Goal: Obtain resource: Download file/media

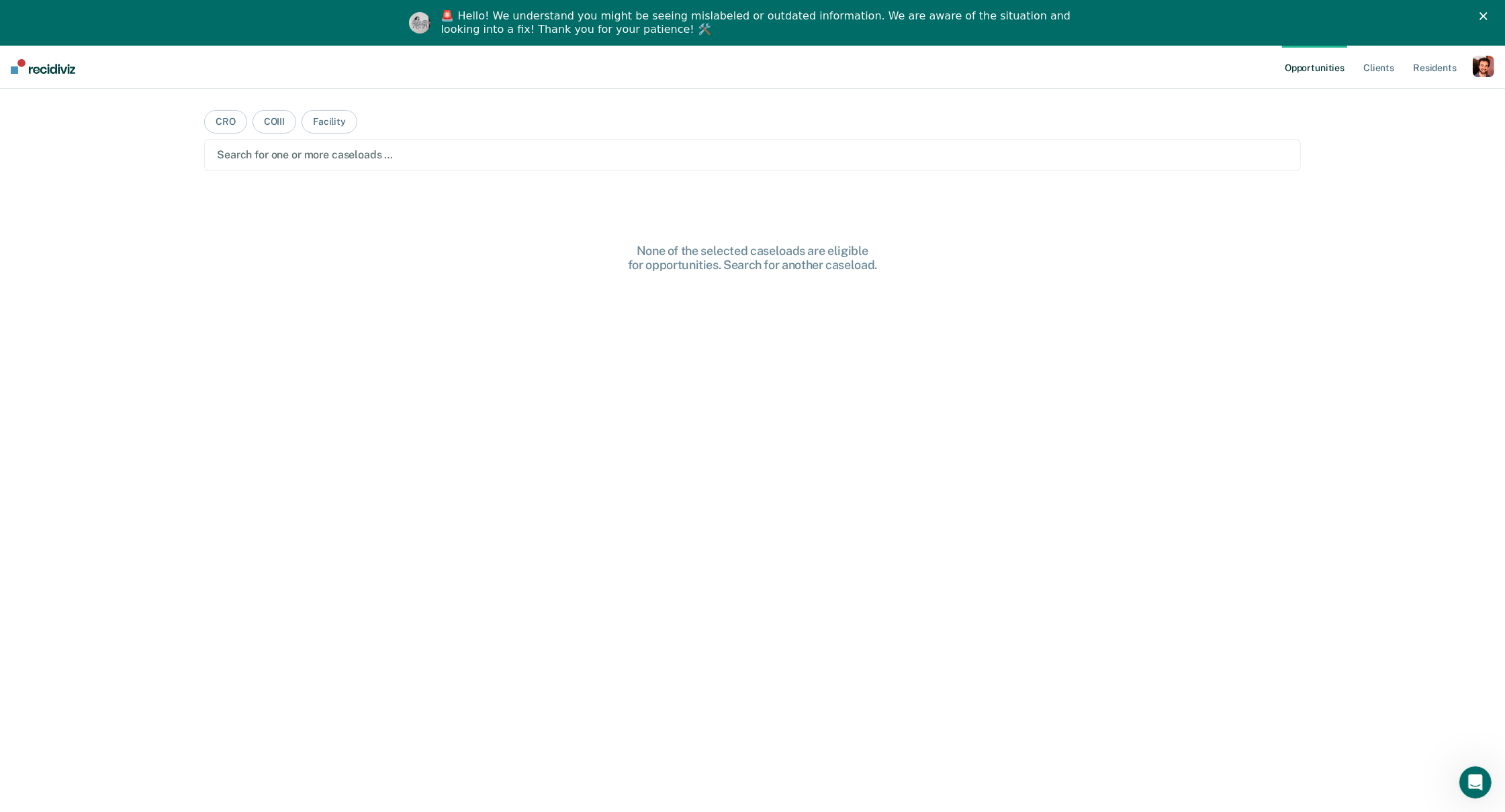
click at [1485, 18] on icon "Close" at bounding box center [1483, 17] width 8 height 8
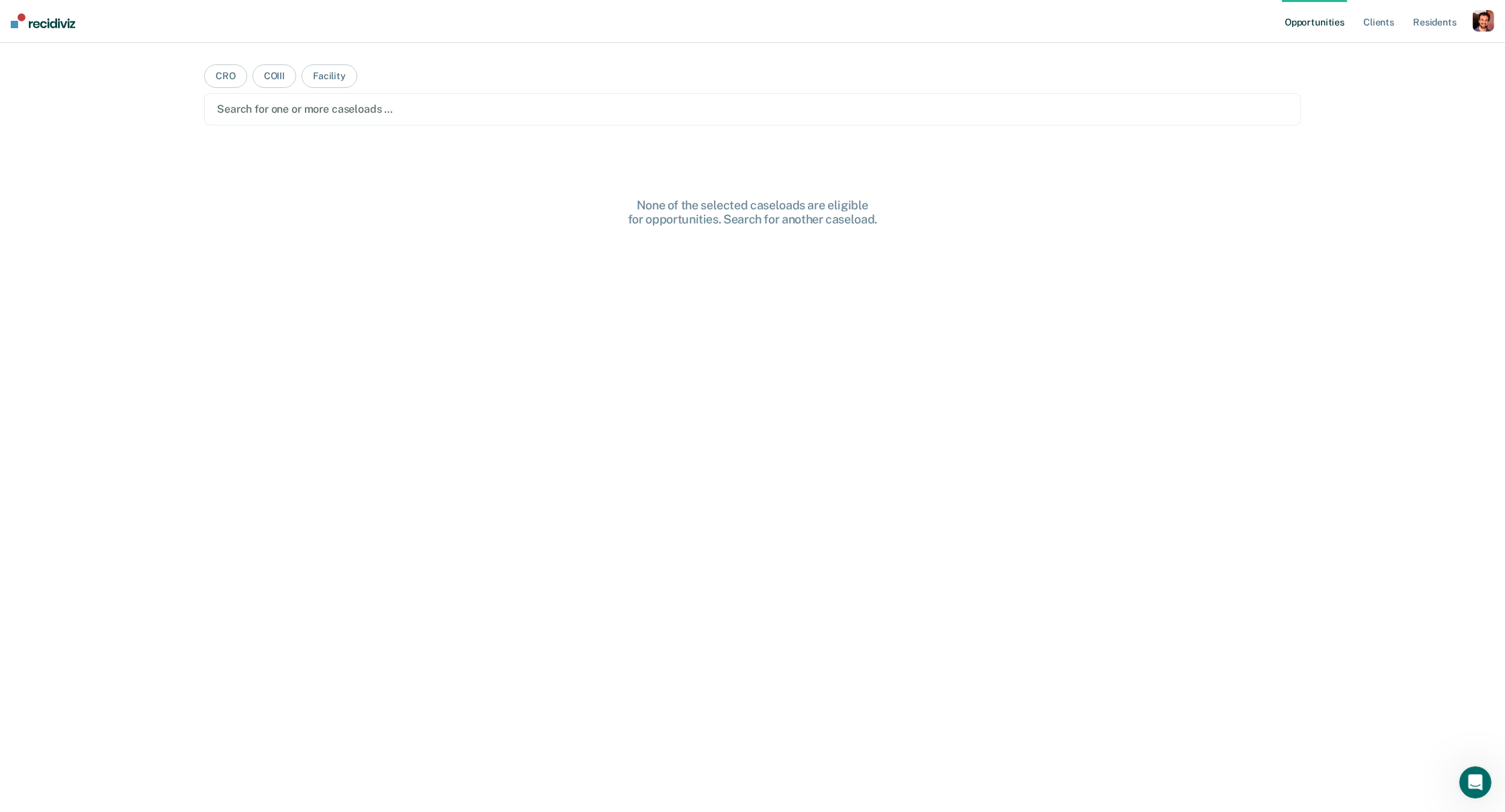
click at [1483, 26] on div "button" at bounding box center [1483, 21] width 22 height 22
click at [1395, 55] on link "Profile" at bounding box center [1429, 55] width 108 height 12
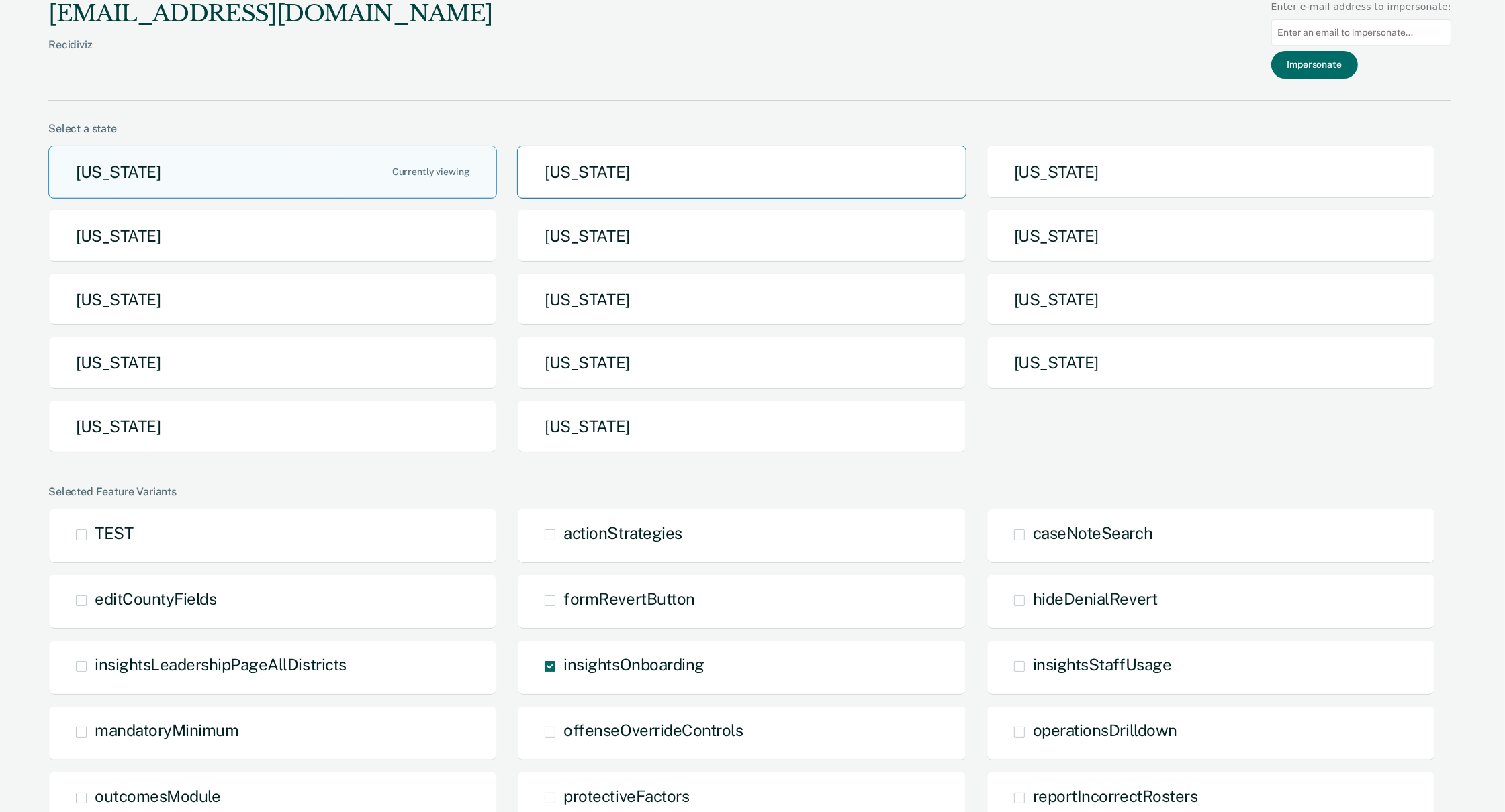
click at [624, 176] on button "[US_STATE]" at bounding box center [742, 172] width 449 height 53
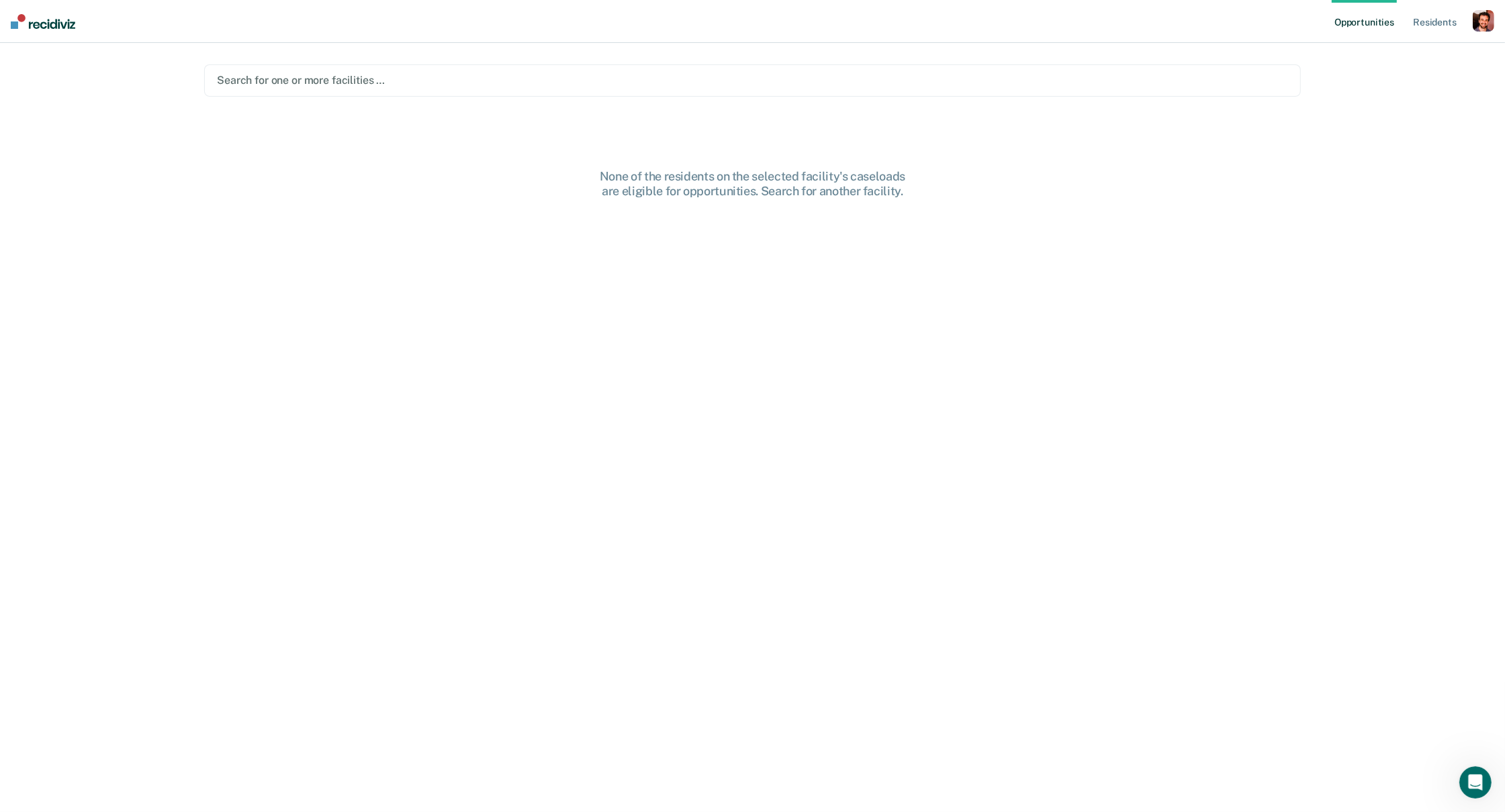
click at [629, 65] on div "Search for one or more facilities …" at bounding box center [752, 81] width 1097 height 32
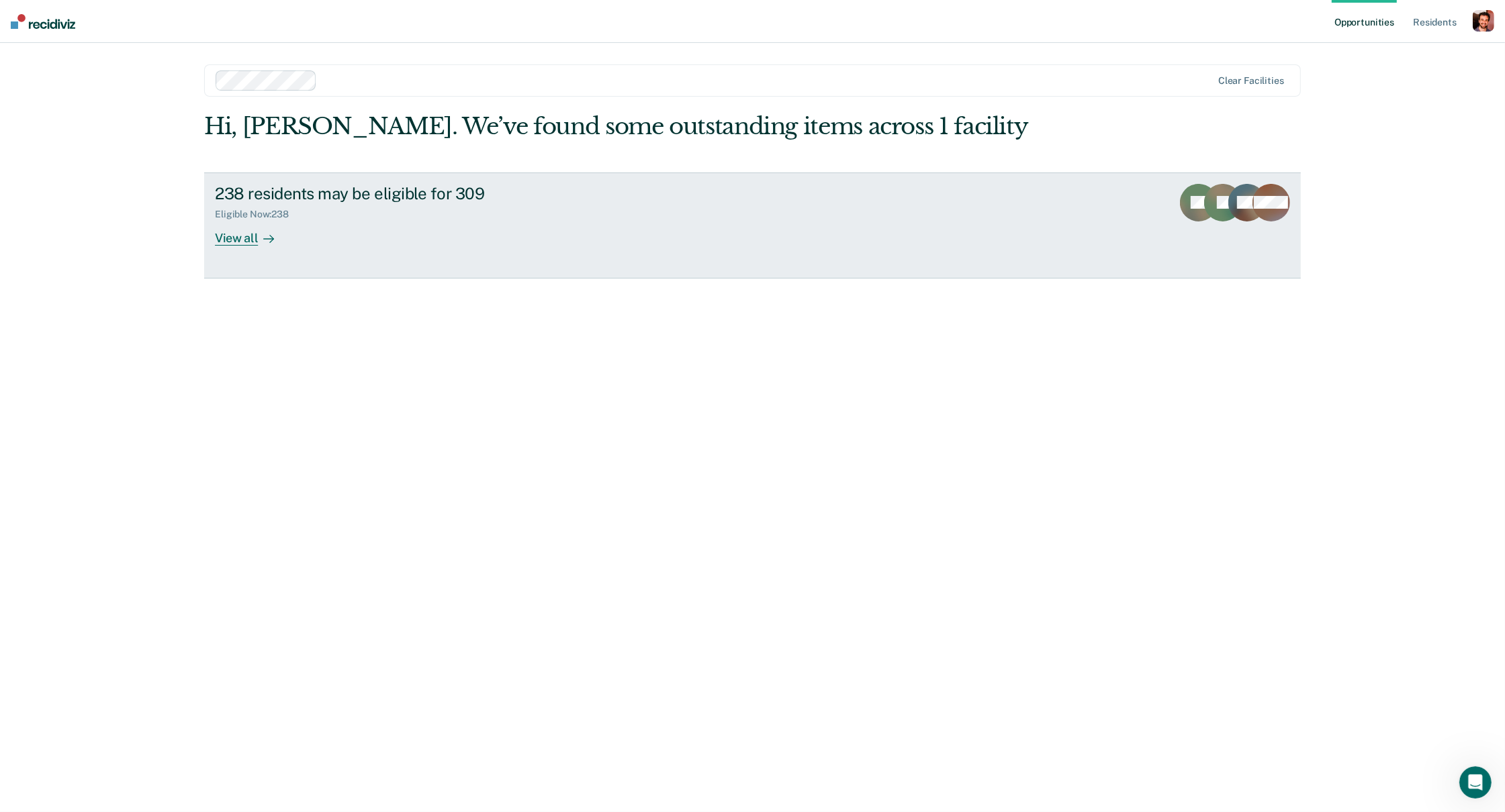
click at [255, 238] on div "View all" at bounding box center [252, 232] width 75 height 26
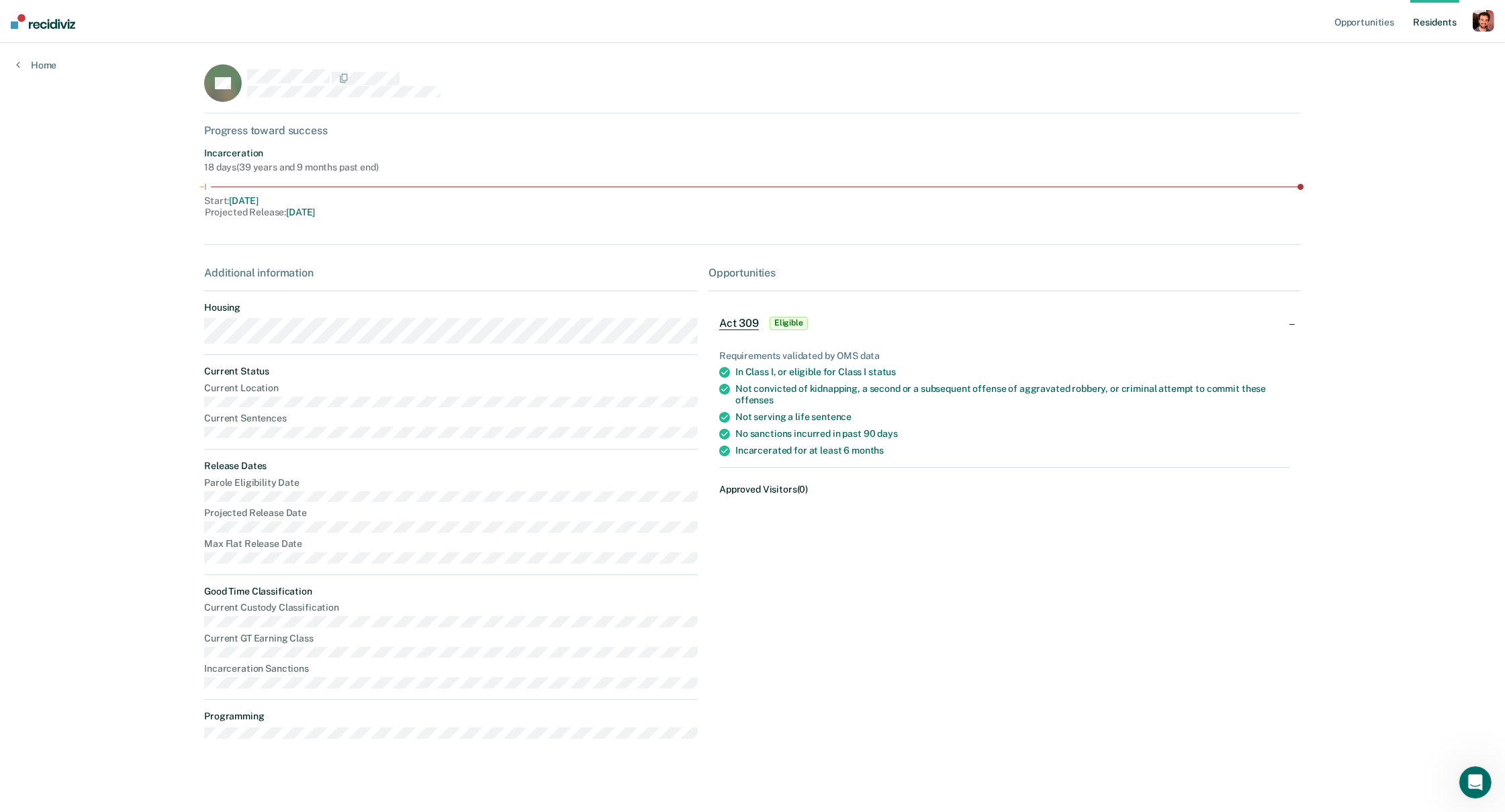
click at [738, 315] on div "Act 309 Eligible" at bounding box center [765, 323] width 91 height 22
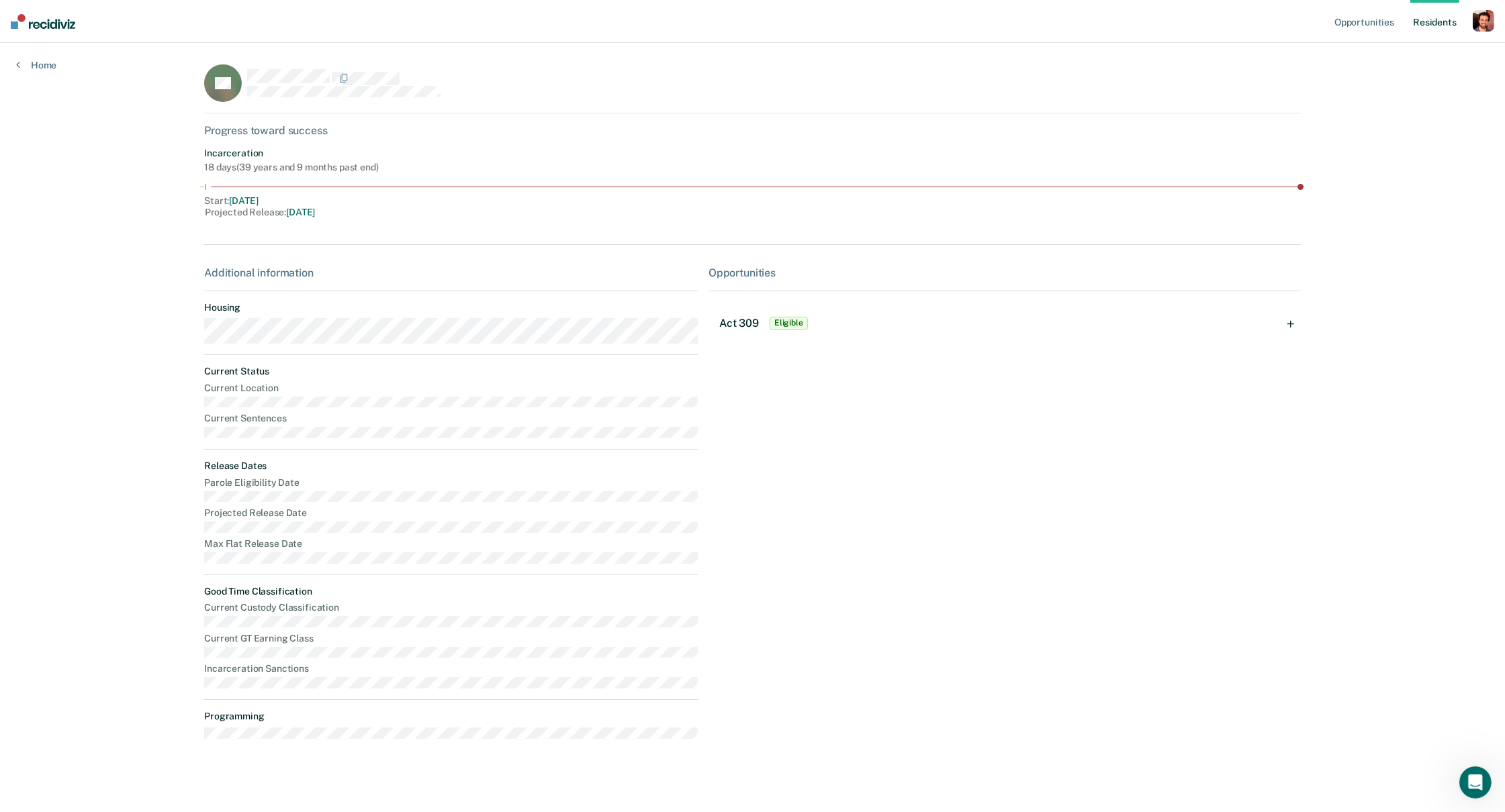
click at [738, 315] on div "Act 309 Eligible" at bounding box center [765, 323] width 91 height 22
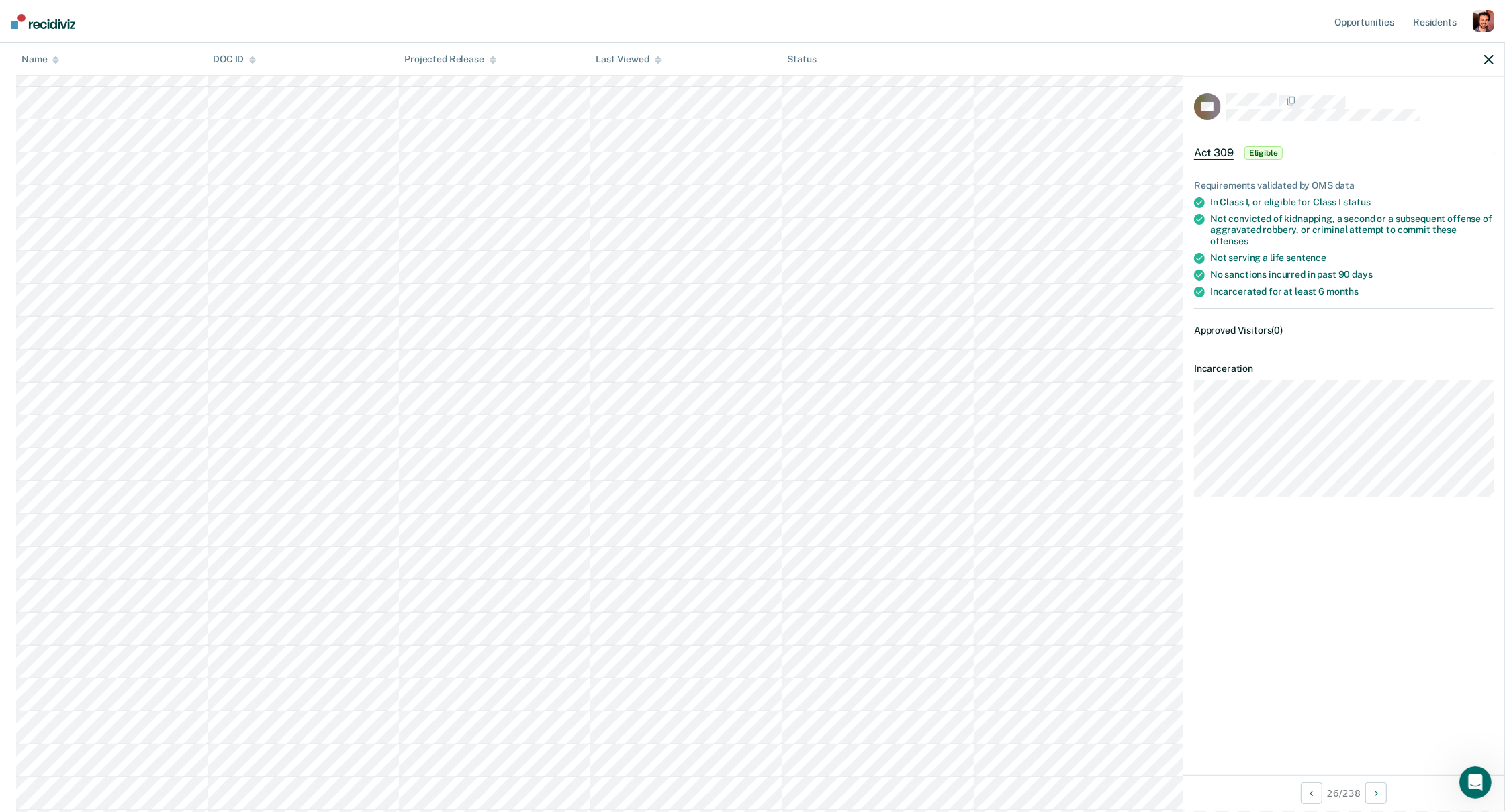
scroll to position [595, 0]
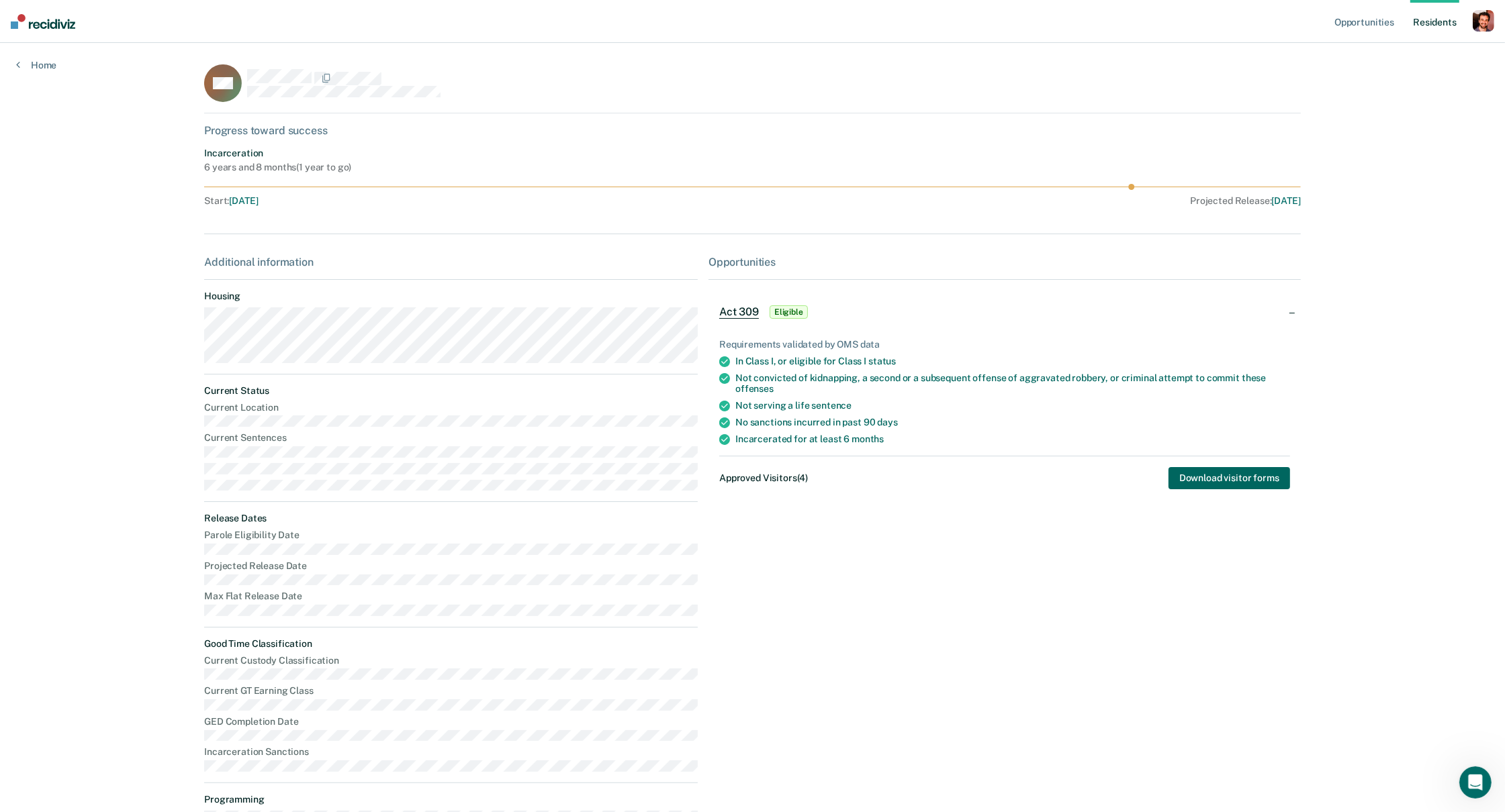
click at [1226, 484] on button "Download visitor forms" at bounding box center [1229, 478] width 121 height 22
click at [1231, 25] on nav "Opportunities Resident s Profile How it works Log Out" at bounding box center [752, 22] width 1505 height 43
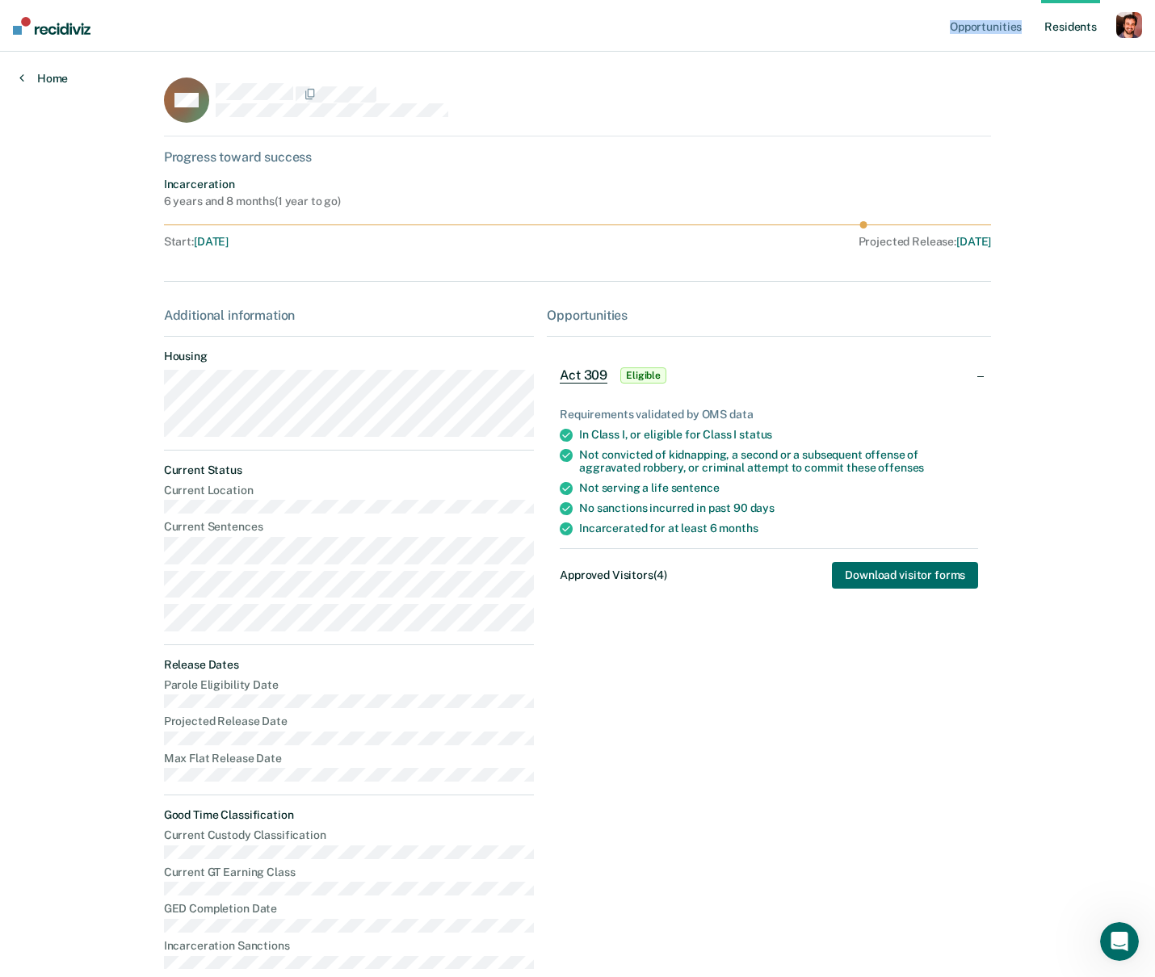
click at [19, 82] on icon at bounding box center [21, 77] width 5 height 13
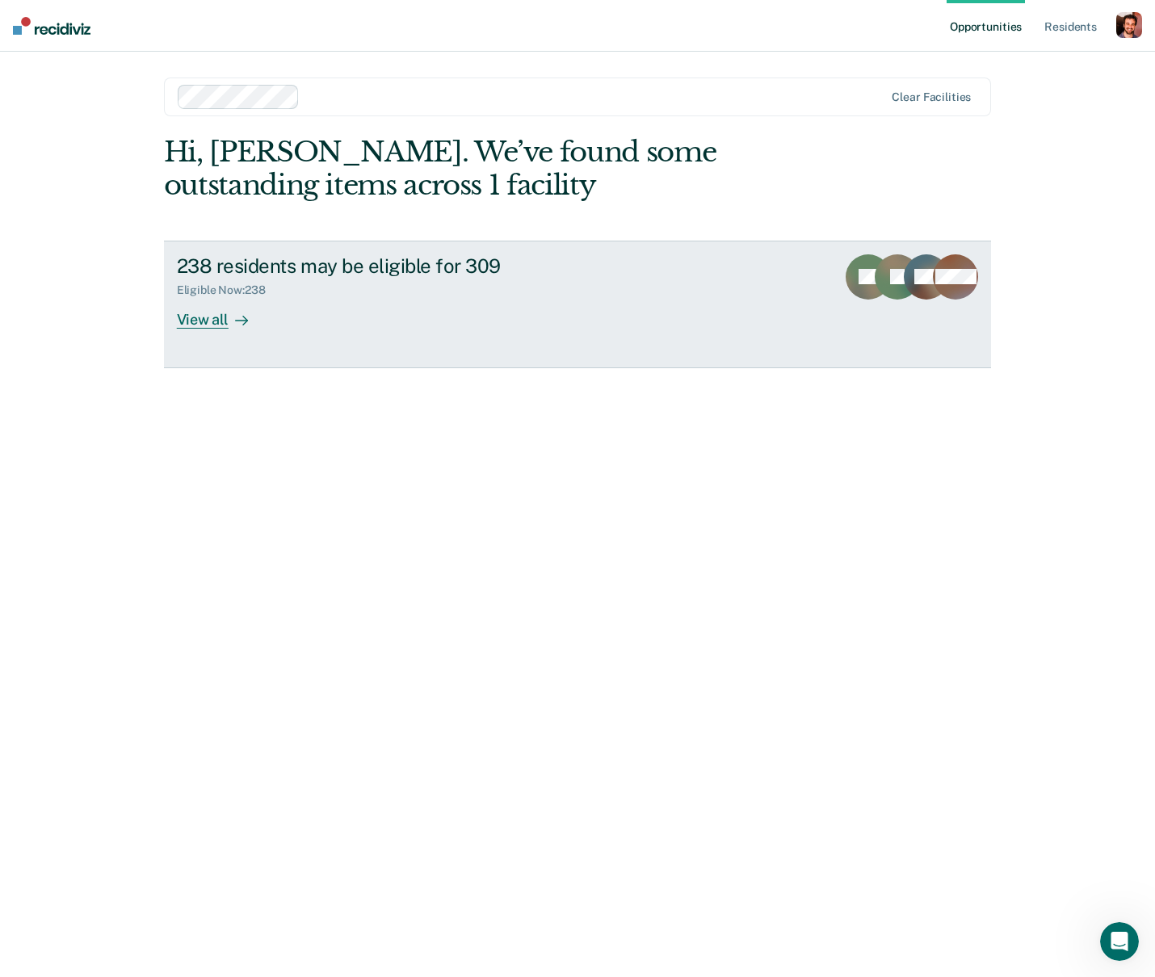
click at [397, 275] on div "238 residents may be eligible for 309" at bounding box center [460, 265] width 567 height 23
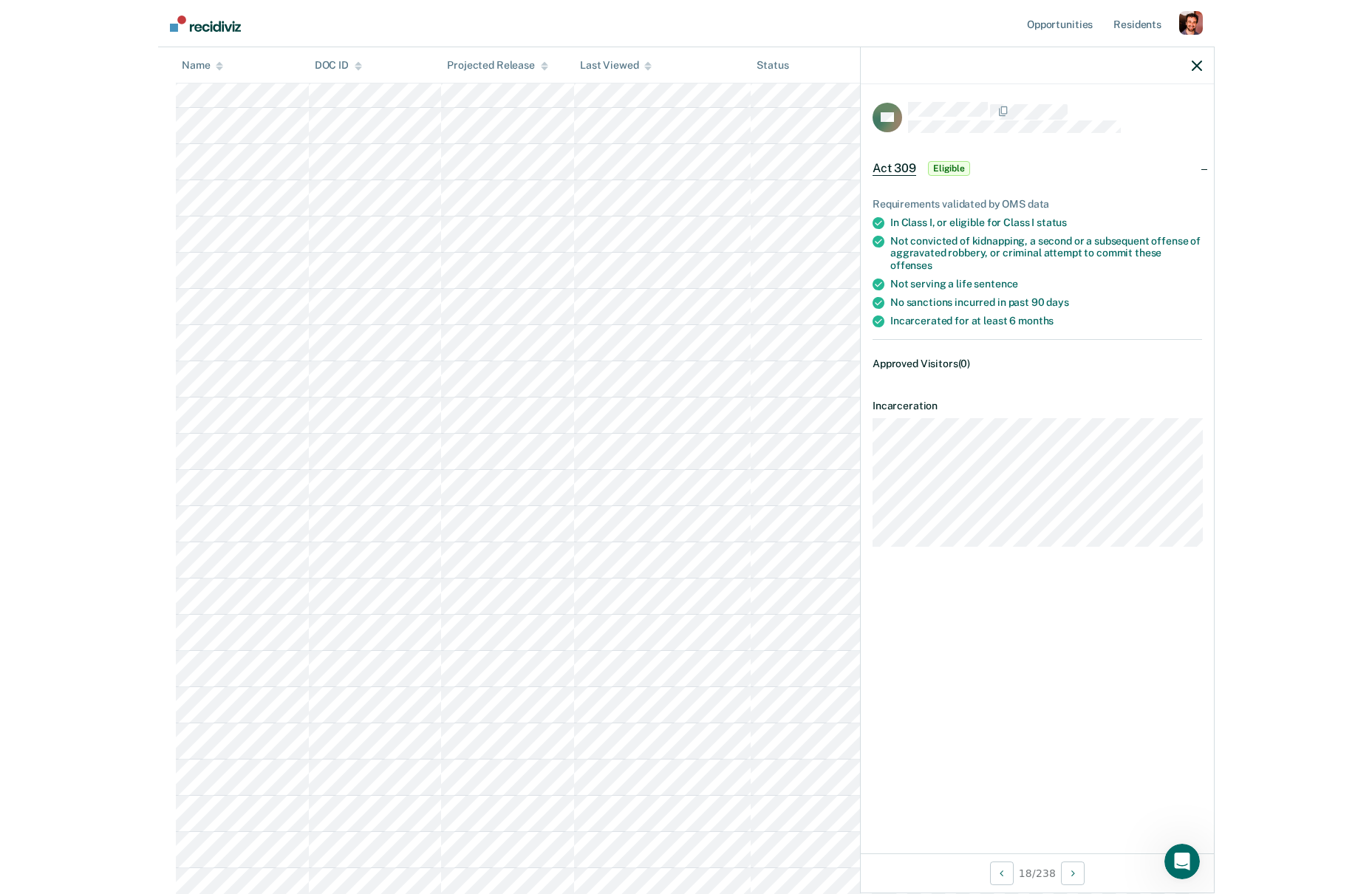
scroll to position [525, 0]
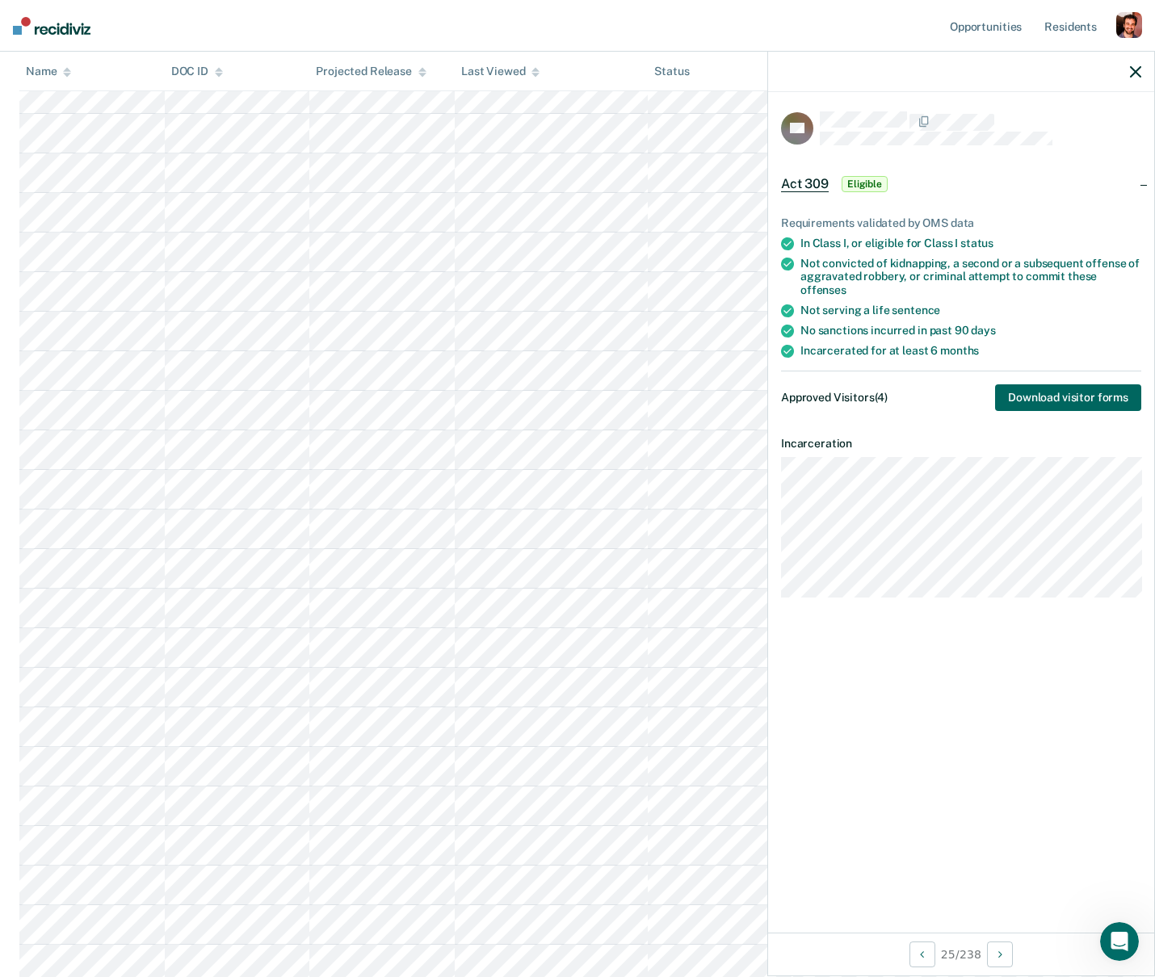
click at [1036, 386] on button "Download visitor forms" at bounding box center [1068, 397] width 146 height 27
click at [746, 17] on nav "Opportunities Resident s Profile How it works Log Out" at bounding box center [577, 26] width 1155 height 52
